Goal: Check status: Check status

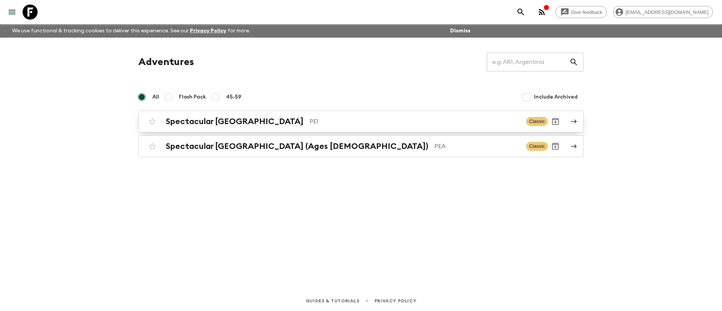
click at [310, 120] on p "PE1" at bounding box center [415, 121] width 211 height 9
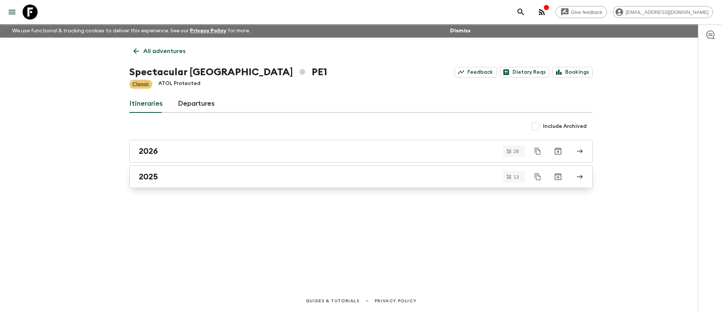
click at [193, 179] on div "2025" at bounding box center [354, 177] width 430 height 10
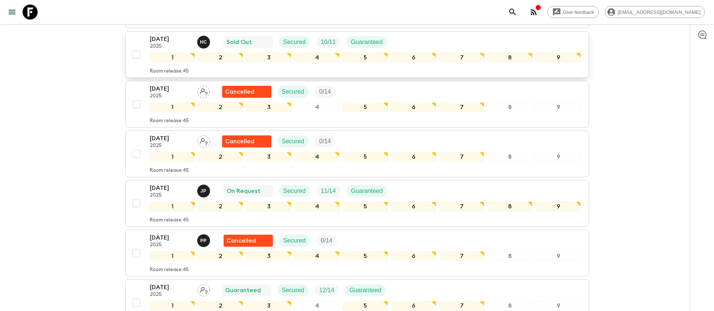
scroll to position [395, 0]
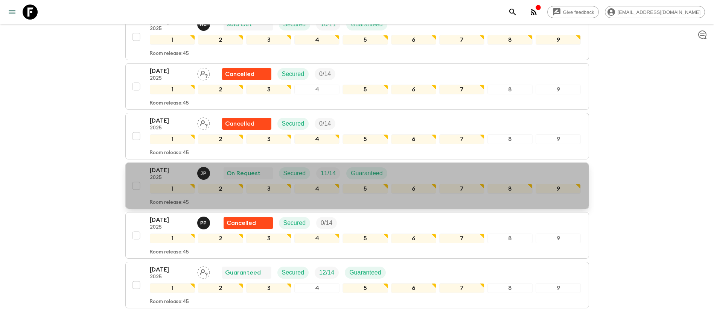
click at [520, 165] on button "[DATE] 2025 J P On Request Secured 11 / 14 Guaranteed 1 2 3 4 5 6 7 8 9 Room re…" at bounding box center [356, 185] width 463 height 47
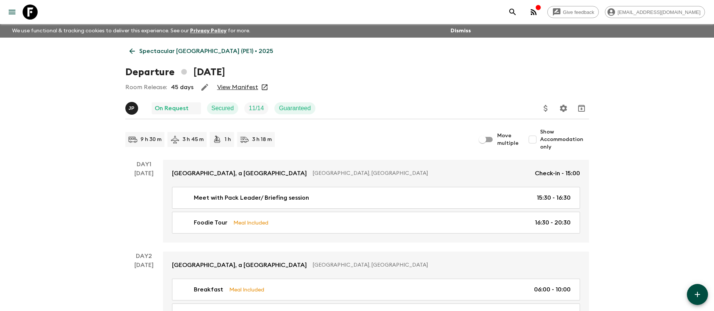
click at [243, 87] on link "View Manifest" at bounding box center [237, 88] width 41 height 8
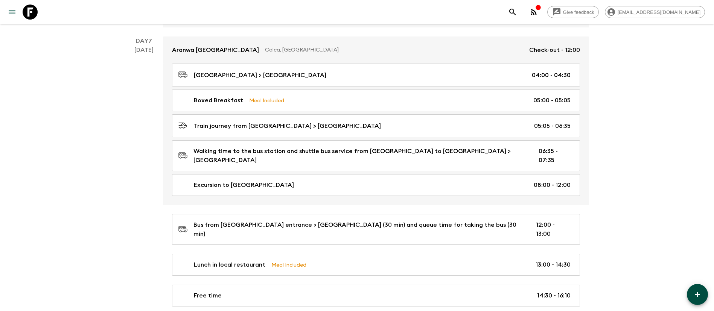
scroll to position [1080, 0]
